Goal: Information Seeking & Learning: Learn about a topic

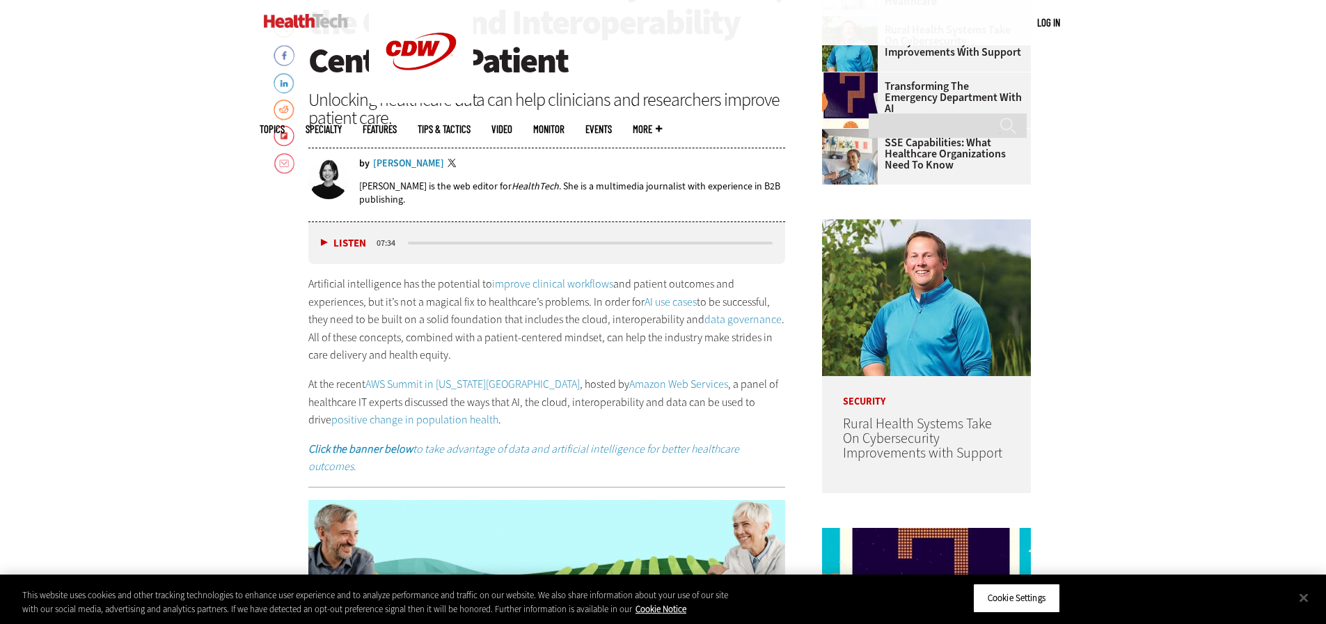
scroll to position [696, 0]
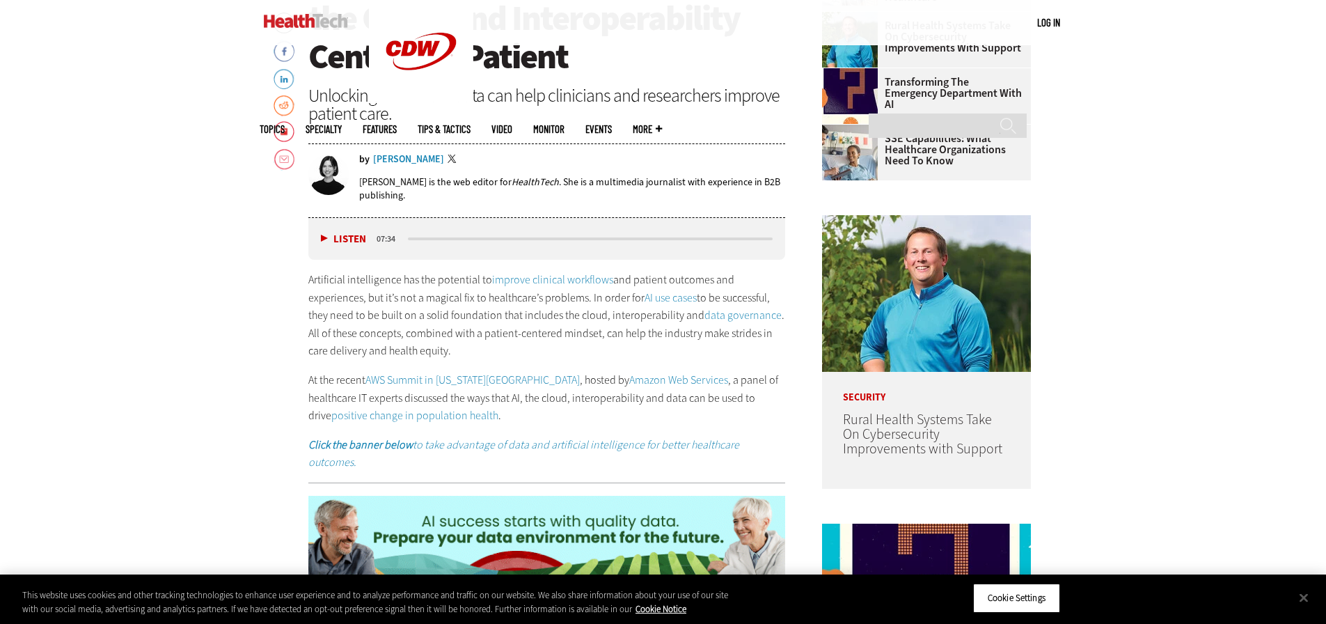
click at [452, 365] on div "Artificial intelligence has the potential to improve clinical workflows and pat…" at bounding box center [546, 371] width 477 height 200
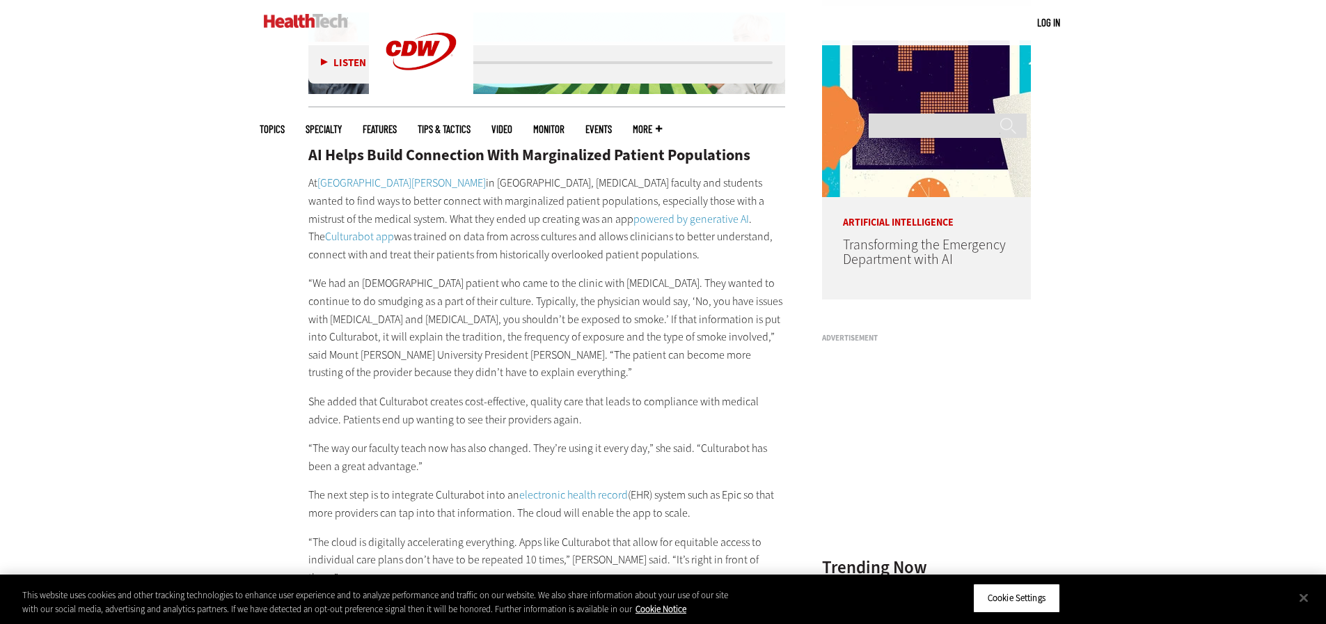
scroll to position [1183, 0]
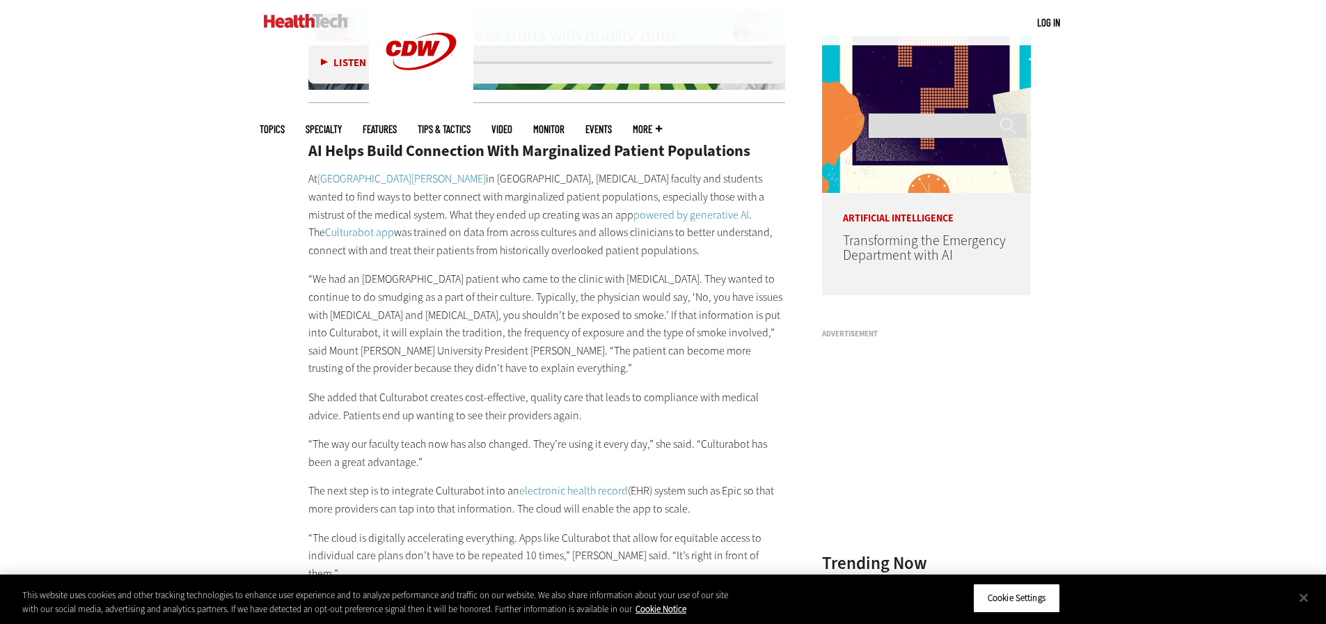
click at [420, 340] on p "“We had an [DEMOGRAPHIC_DATA] patient who came to the clinic with [MEDICAL_DATA…" at bounding box center [546, 323] width 477 height 107
click at [470, 327] on p "“We had an [DEMOGRAPHIC_DATA] patient who came to the clinic with [MEDICAL_DATA…" at bounding box center [546, 323] width 477 height 107
click at [381, 171] on p "At Mount Mary University in Milwaukee, occupational therapy faculty and student…" at bounding box center [546, 214] width 477 height 89
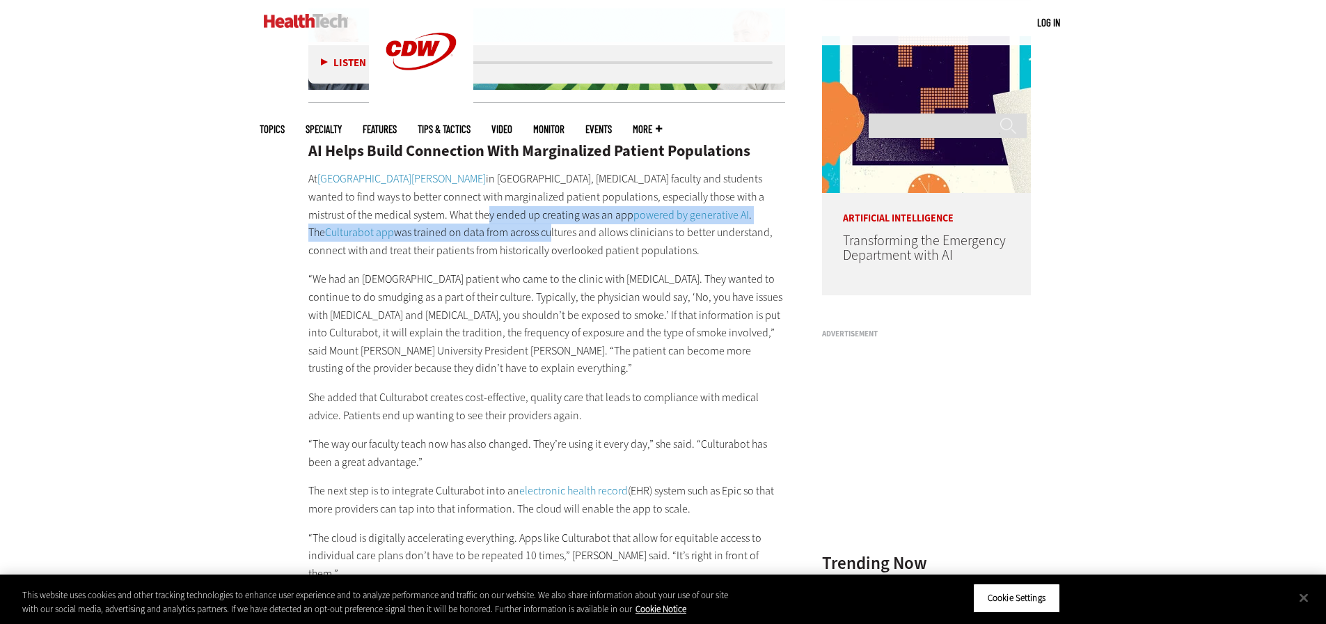
drag, startPoint x: 388, startPoint y: 200, endPoint x: 438, endPoint y: 208, distance: 50.8
click at [438, 208] on p "At Mount Mary University in Milwaukee, occupational therapy faculty and student…" at bounding box center [546, 214] width 477 height 89
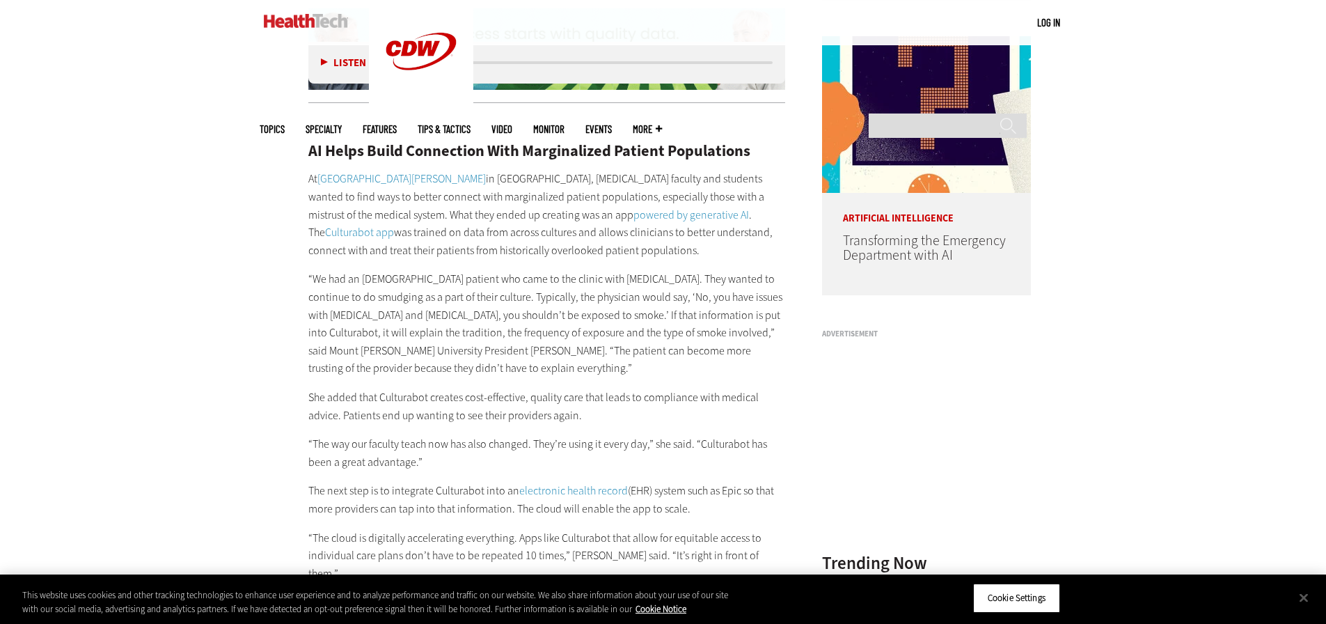
click at [560, 270] on p "“We had an [DEMOGRAPHIC_DATA] patient who came to the clinic with [MEDICAL_DATA…" at bounding box center [546, 323] width 477 height 107
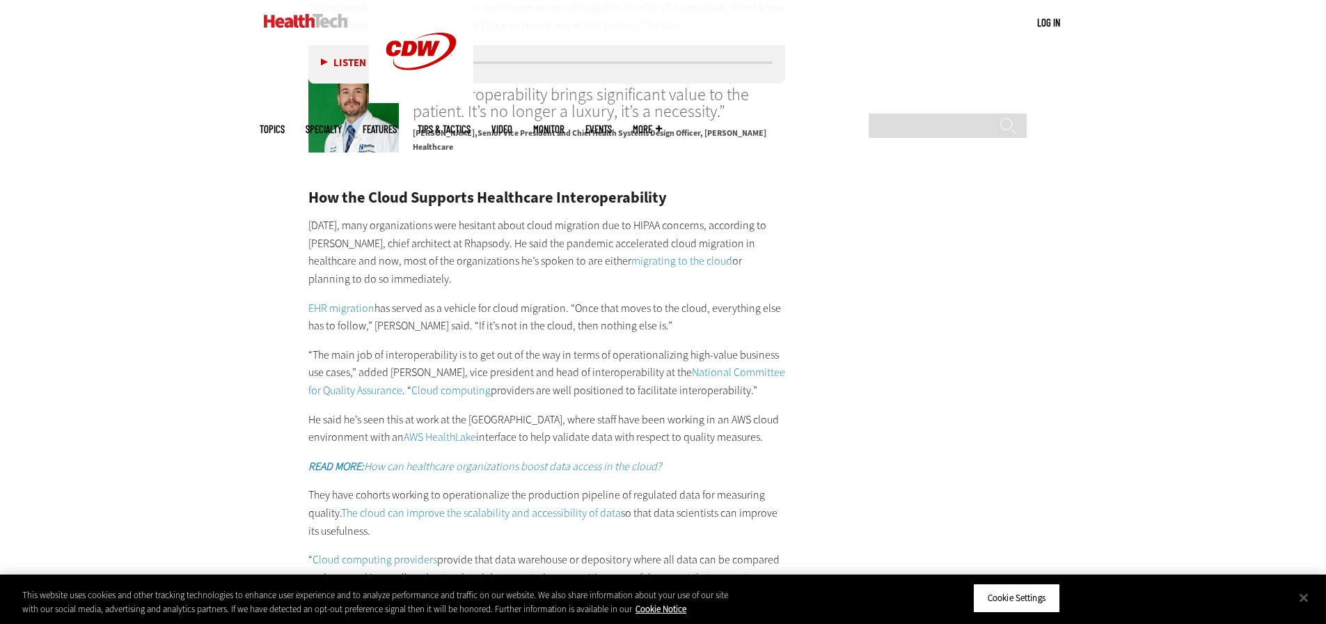
scroll to position [2227, 0]
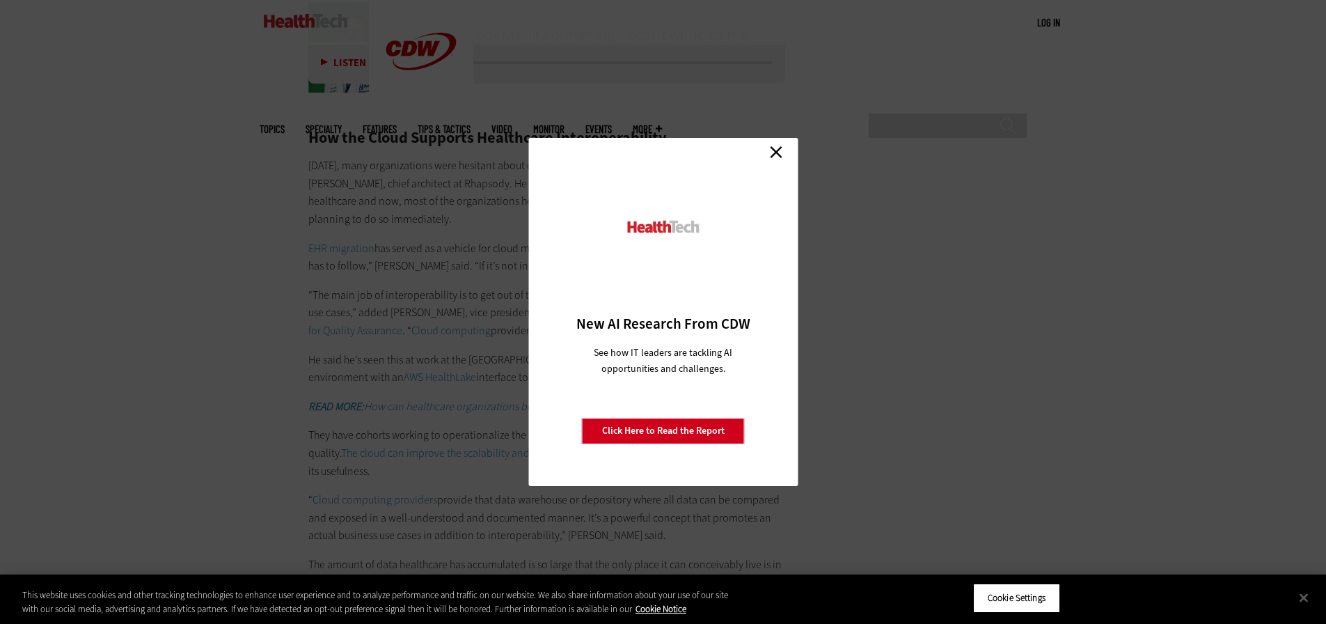
click at [784, 150] on link "Close" at bounding box center [776, 151] width 21 height 21
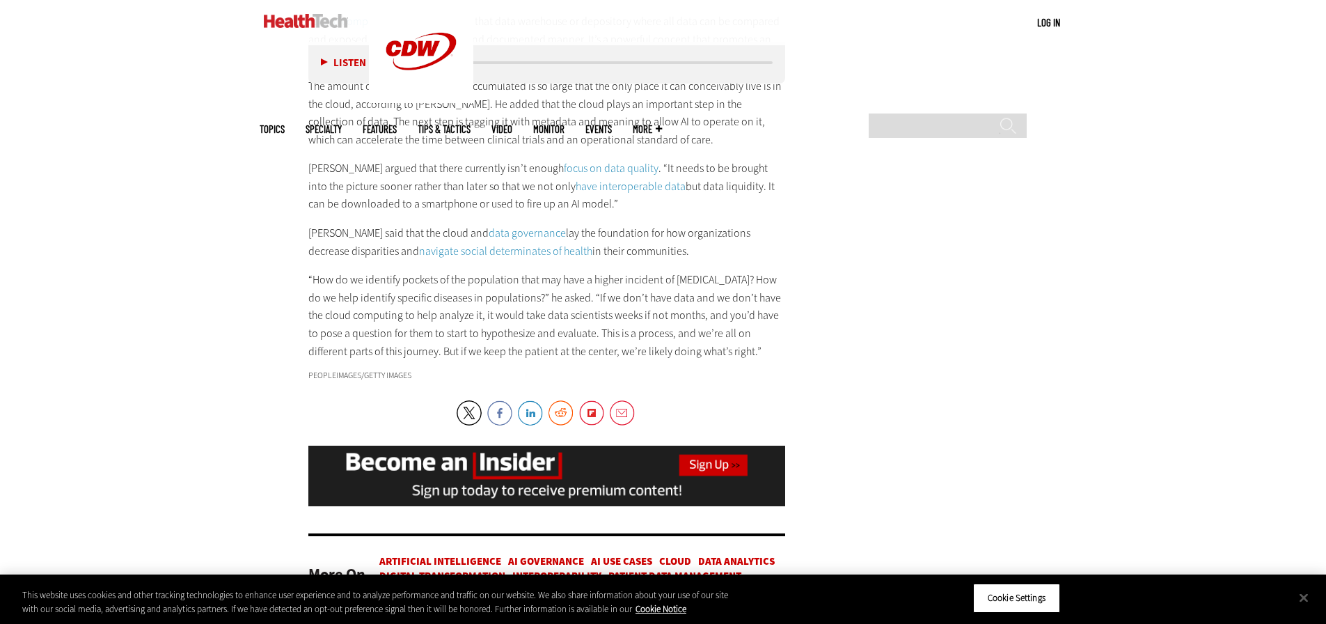
scroll to position [2854, 0]
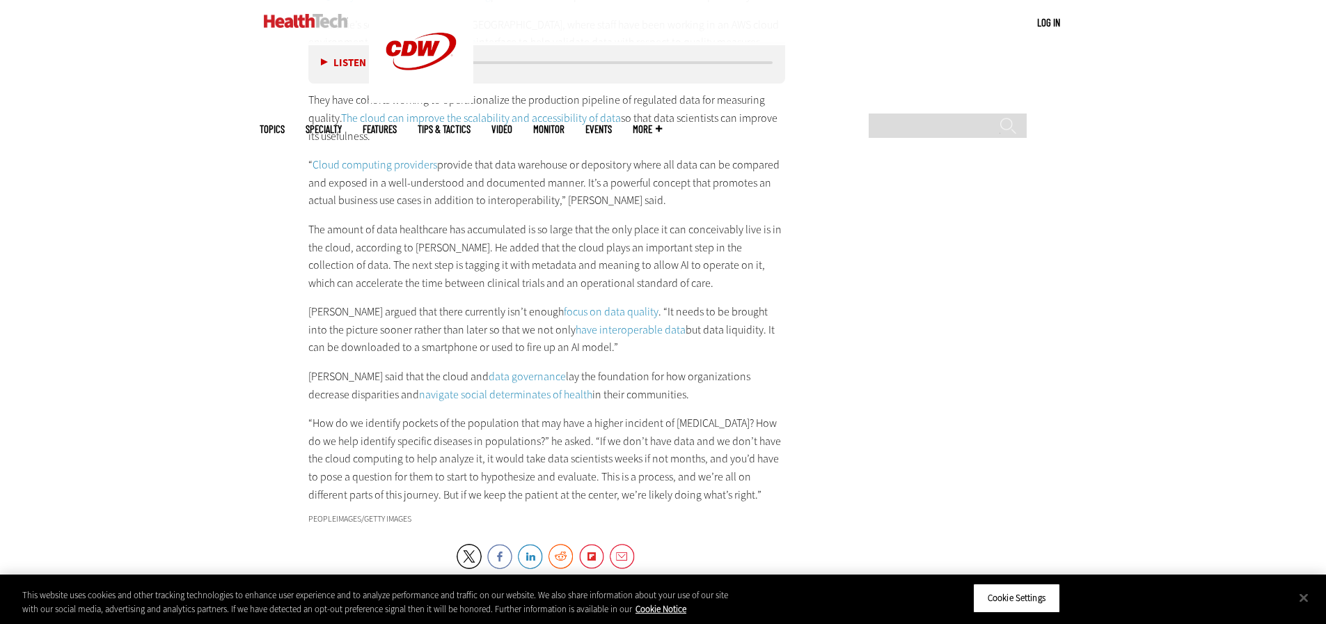
scroll to position [2575, 0]
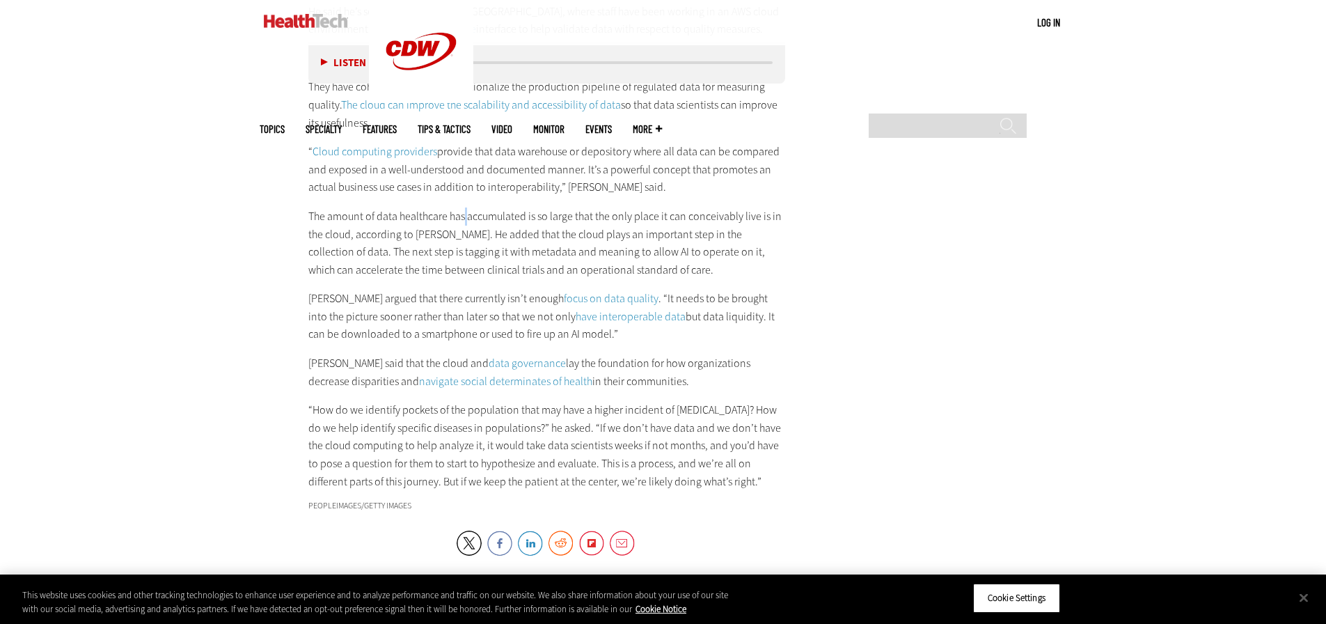
drag, startPoint x: 466, startPoint y: 168, endPoint x: 473, endPoint y: 188, distance: 20.7
click at [472, 188] on div "How the Cloud Supports Healthcare Interoperability [DATE], many organizations w…" at bounding box center [546, 136] width 477 height 708
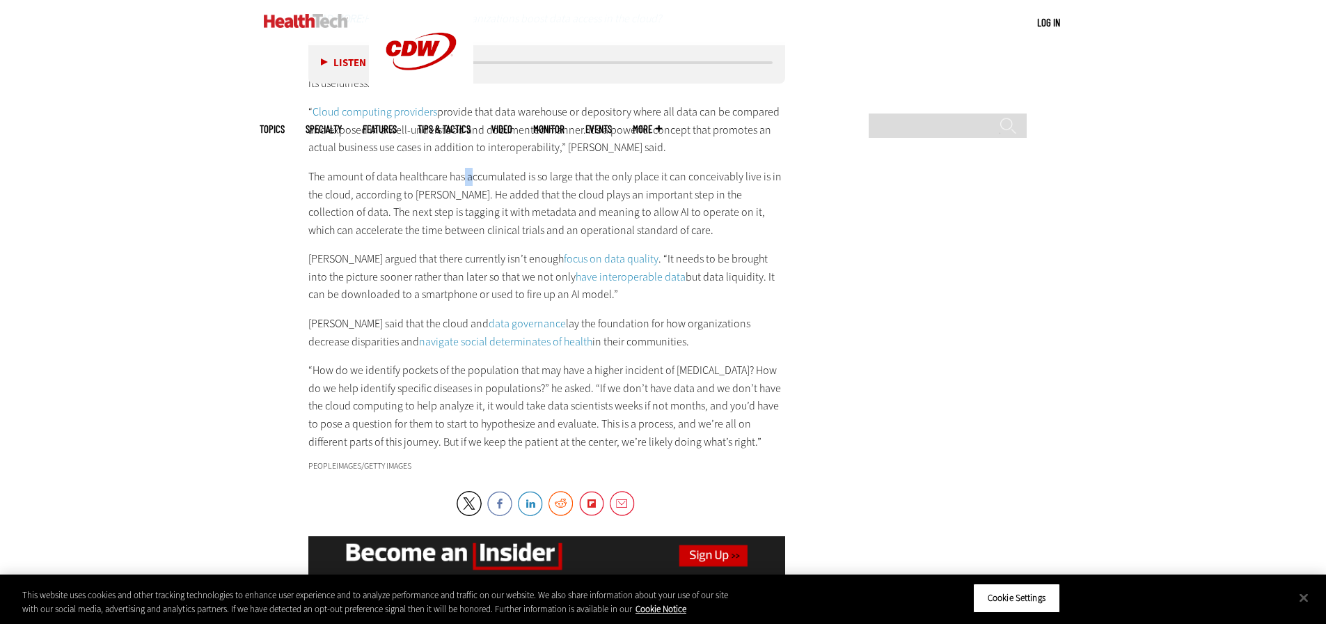
scroll to position [2645, 0]
